Goal: Information Seeking & Learning: Learn about a topic

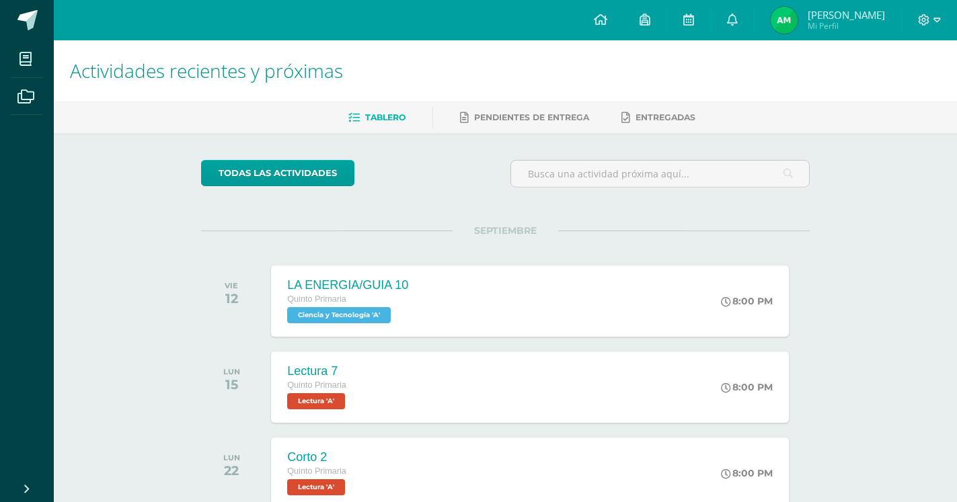
click at [831, 20] on span "[PERSON_NAME]" at bounding box center [846, 14] width 77 height 13
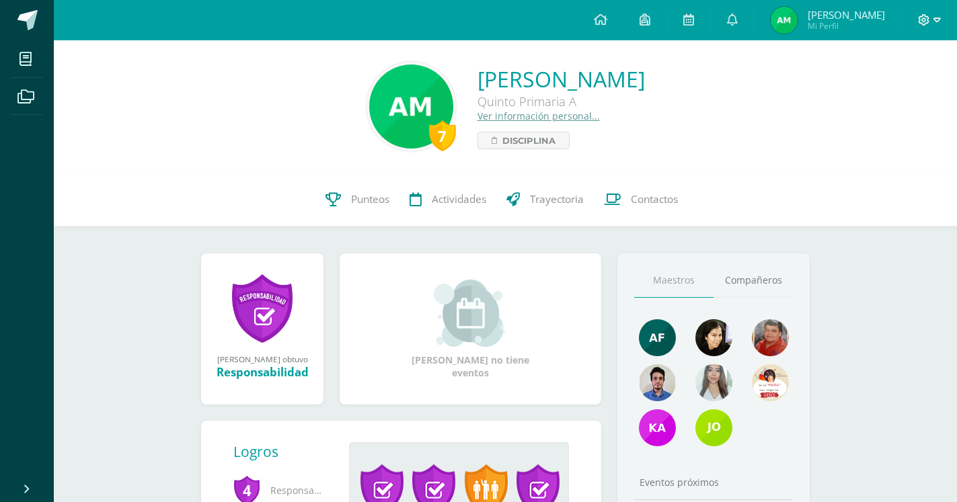
click at [933, 19] on span at bounding box center [929, 20] width 23 height 15
click at [880, 71] on span "Configuración" at bounding box center [895, 72] width 63 height 13
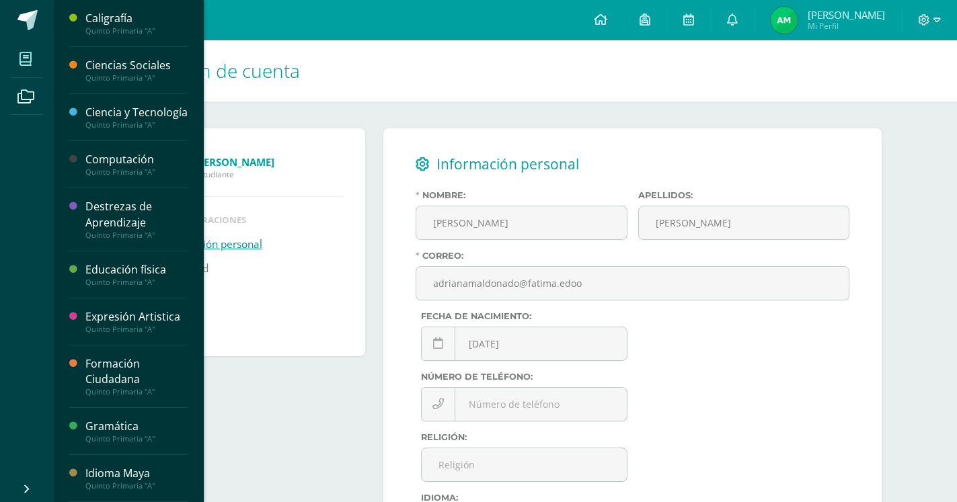
click at [36, 51] on span at bounding box center [26, 59] width 30 height 30
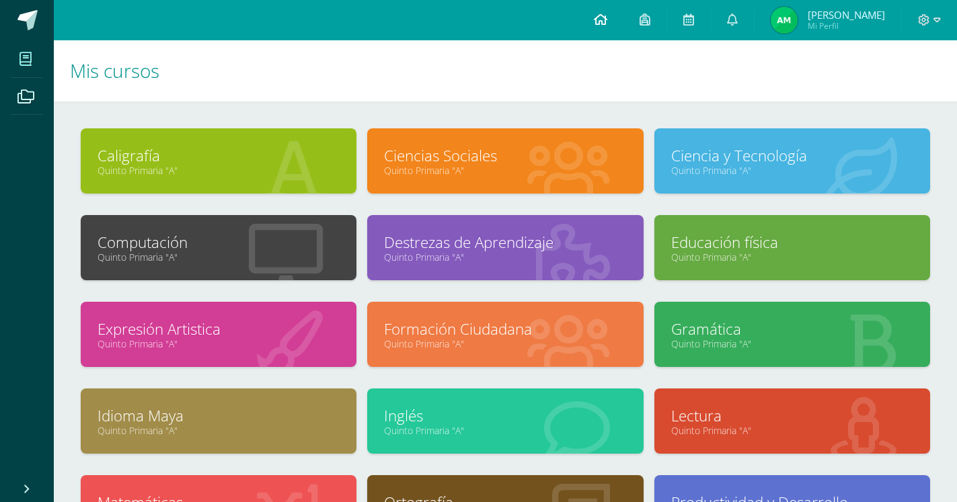
click at [605, 22] on link at bounding box center [601, 20] width 46 height 40
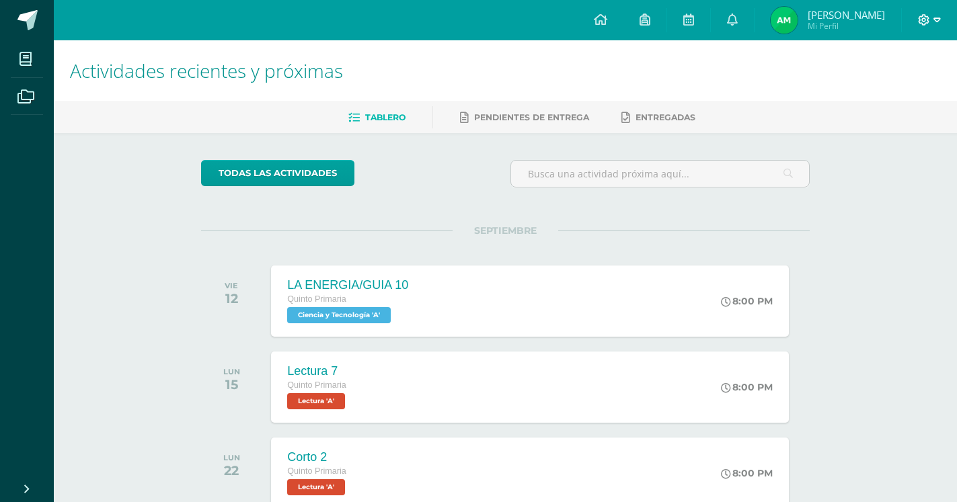
click at [925, 17] on icon at bounding box center [924, 20] width 12 height 12
click at [891, 97] on span "Cerrar sesión" at bounding box center [894, 91] width 61 height 13
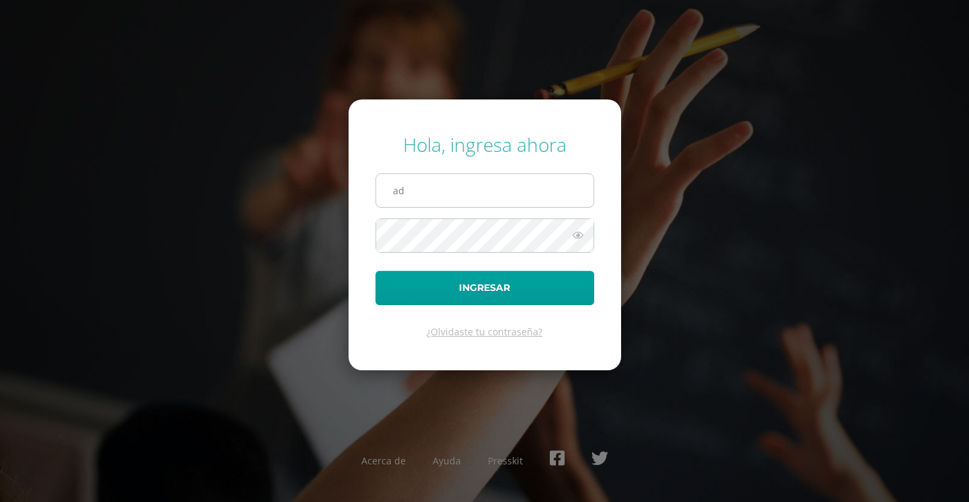
type input "a"
drag, startPoint x: 804, startPoint y: 248, endPoint x: 689, endPoint y: 248, distance: 114.3
click at [804, 248] on div "Hola, ingresa ahora Ingresar ¿Olvidaste tu contraseña? Acerca de Ayuda Presskit" at bounding box center [484, 251] width 868 height 260
click at [574, 232] on icon at bounding box center [577, 235] width 17 height 16
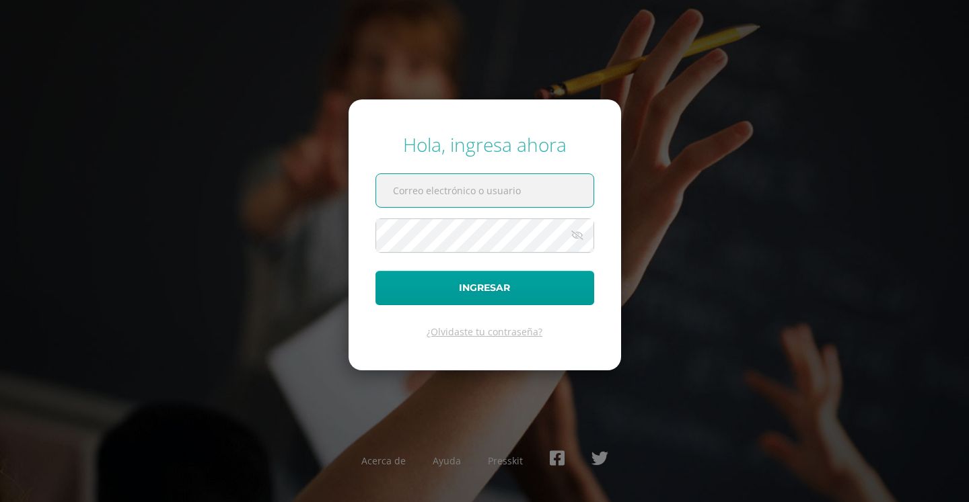
click at [512, 195] on input "text" at bounding box center [484, 190] width 217 height 33
type input "2024044@fatima.edoo.gt"
click at [573, 235] on icon at bounding box center [577, 235] width 19 height 16
click at [578, 237] on icon at bounding box center [577, 235] width 17 height 16
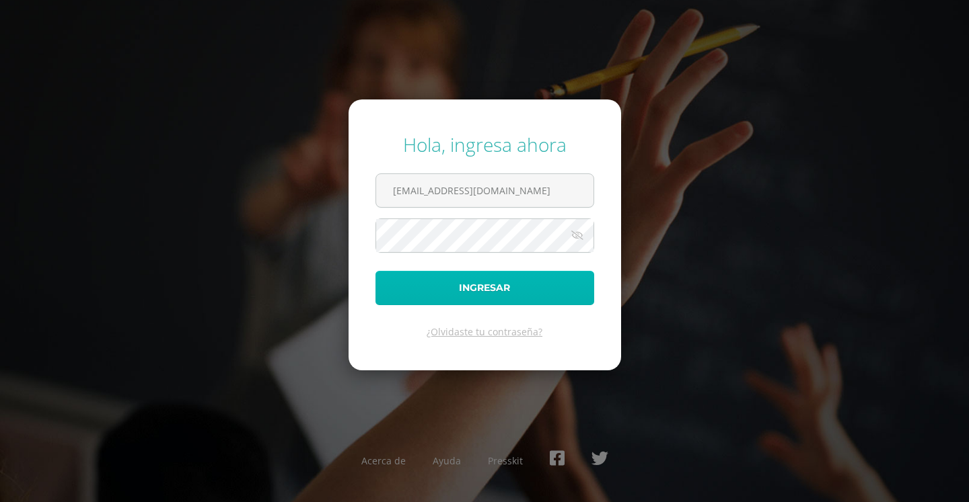
click at [535, 286] on button "Ingresar" at bounding box center [484, 288] width 219 height 34
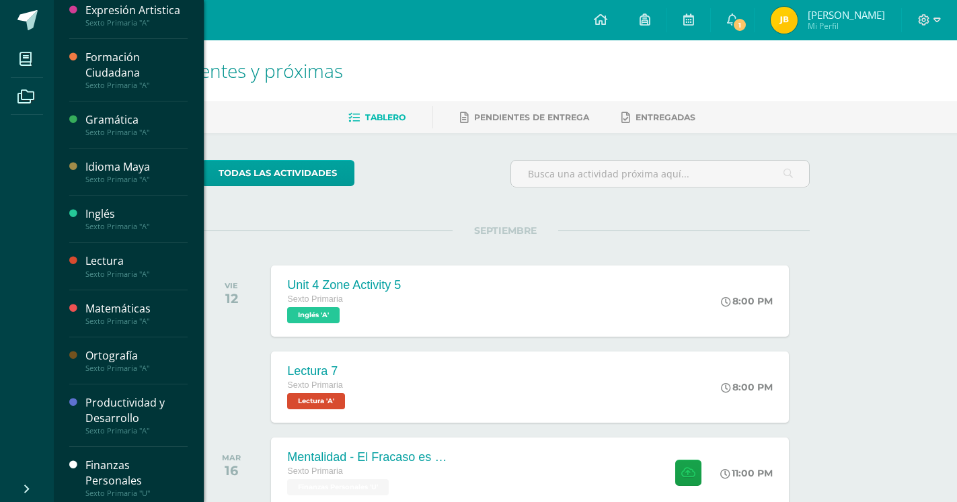
scroll to position [346, 0]
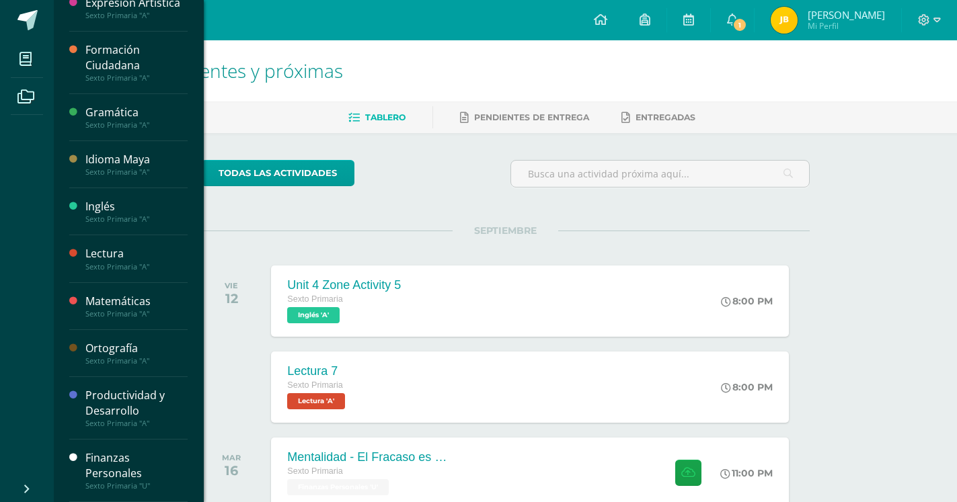
click at [113, 474] on div "Finanzas Personales" at bounding box center [136, 466] width 102 height 31
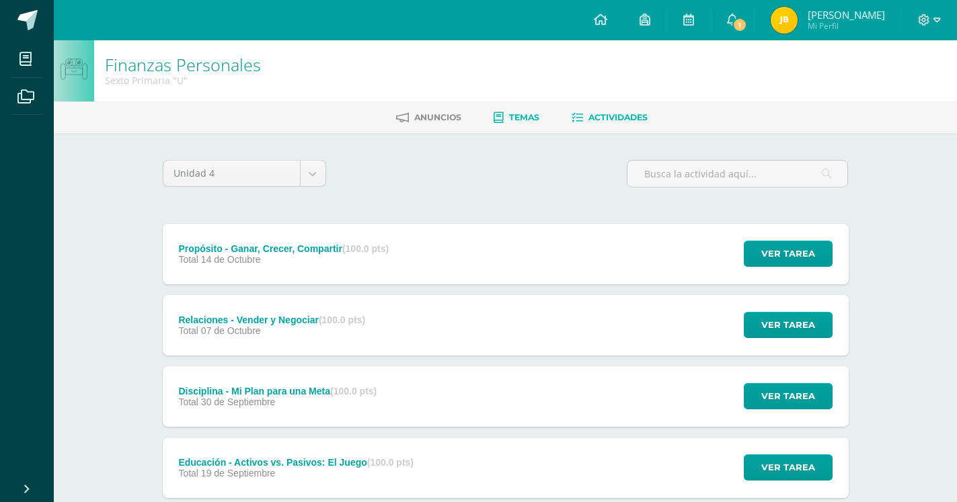
click at [519, 112] on link "Temas" at bounding box center [517, 118] width 46 height 22
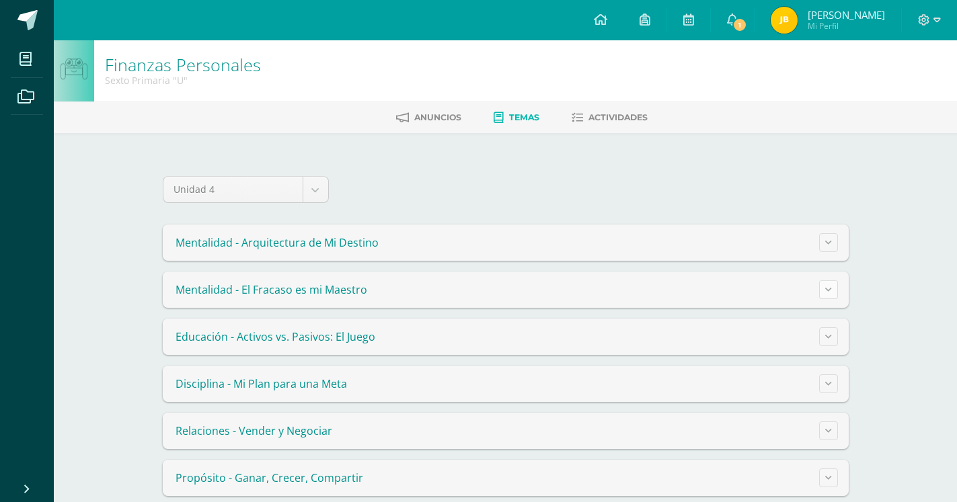
click at [826, 282] on button at bounding box center [828, 289] width 19 height 19
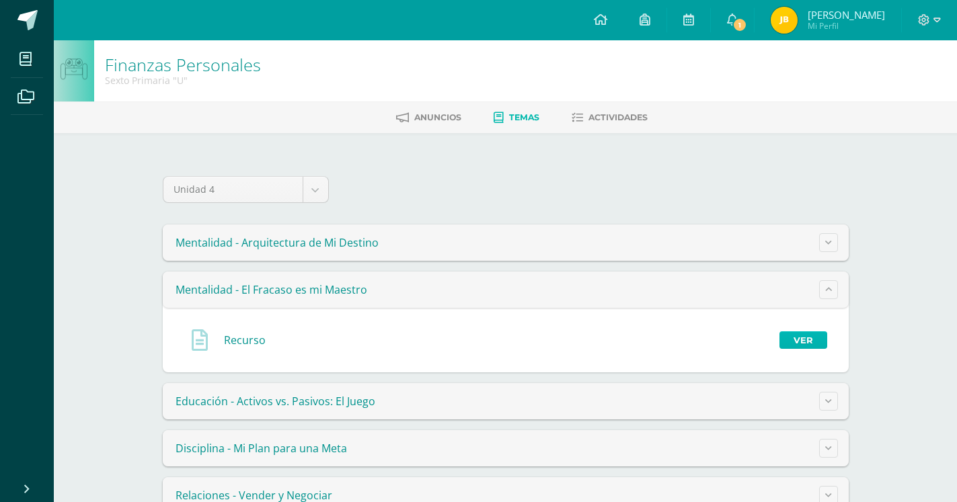
click at [810, 340] on link "Ver" at bounding box center [804, 340] width 48 height 17
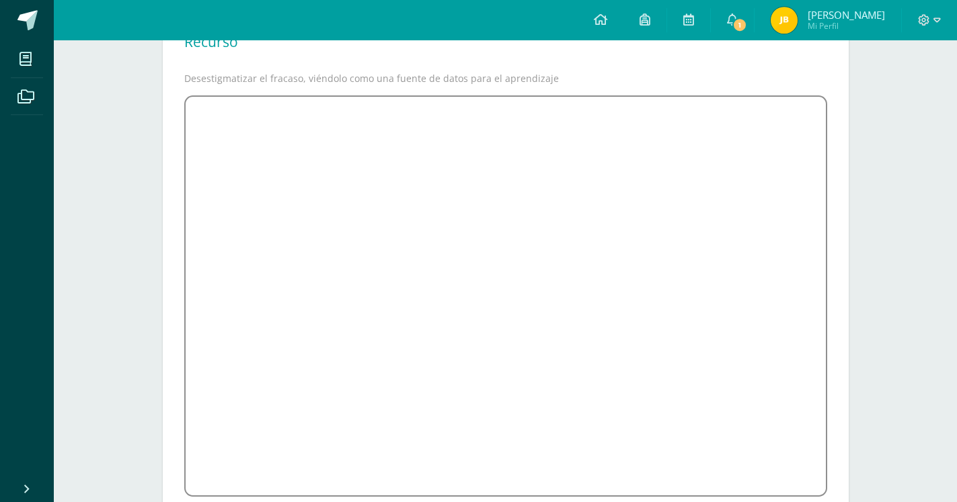
scroll to position [152, 0]
click at [176, 350] on div "Recurso Desestigmatizar el fracaso, viéndolo como una fuente de datos para el a…" at bounding box center [506, 269] width 686 height 522
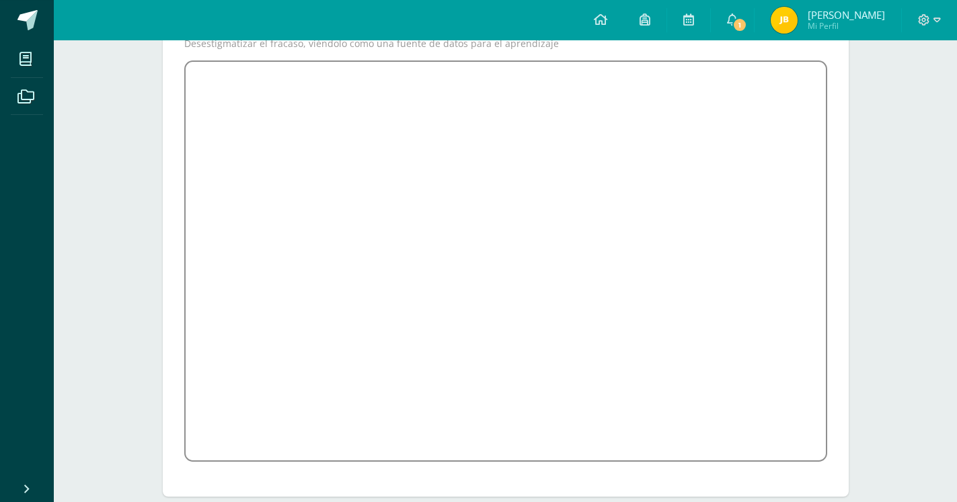
scroll to position [206, 0]
